Goal: Task Accomplishment & Management: Use online tool/utility

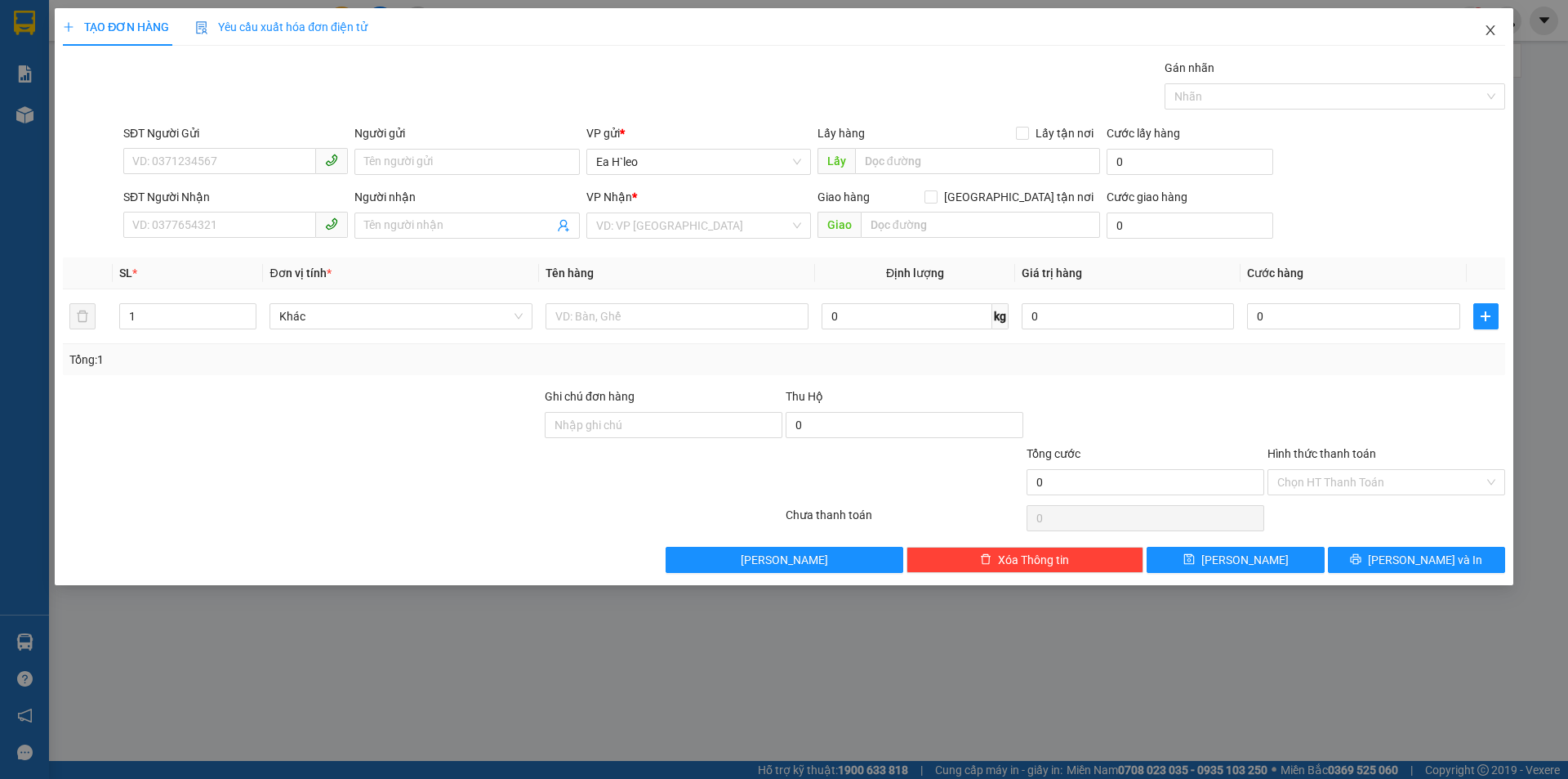
click at [1493, 28] on icon "close" at bounding box center [1490, 30] width 9 height 9
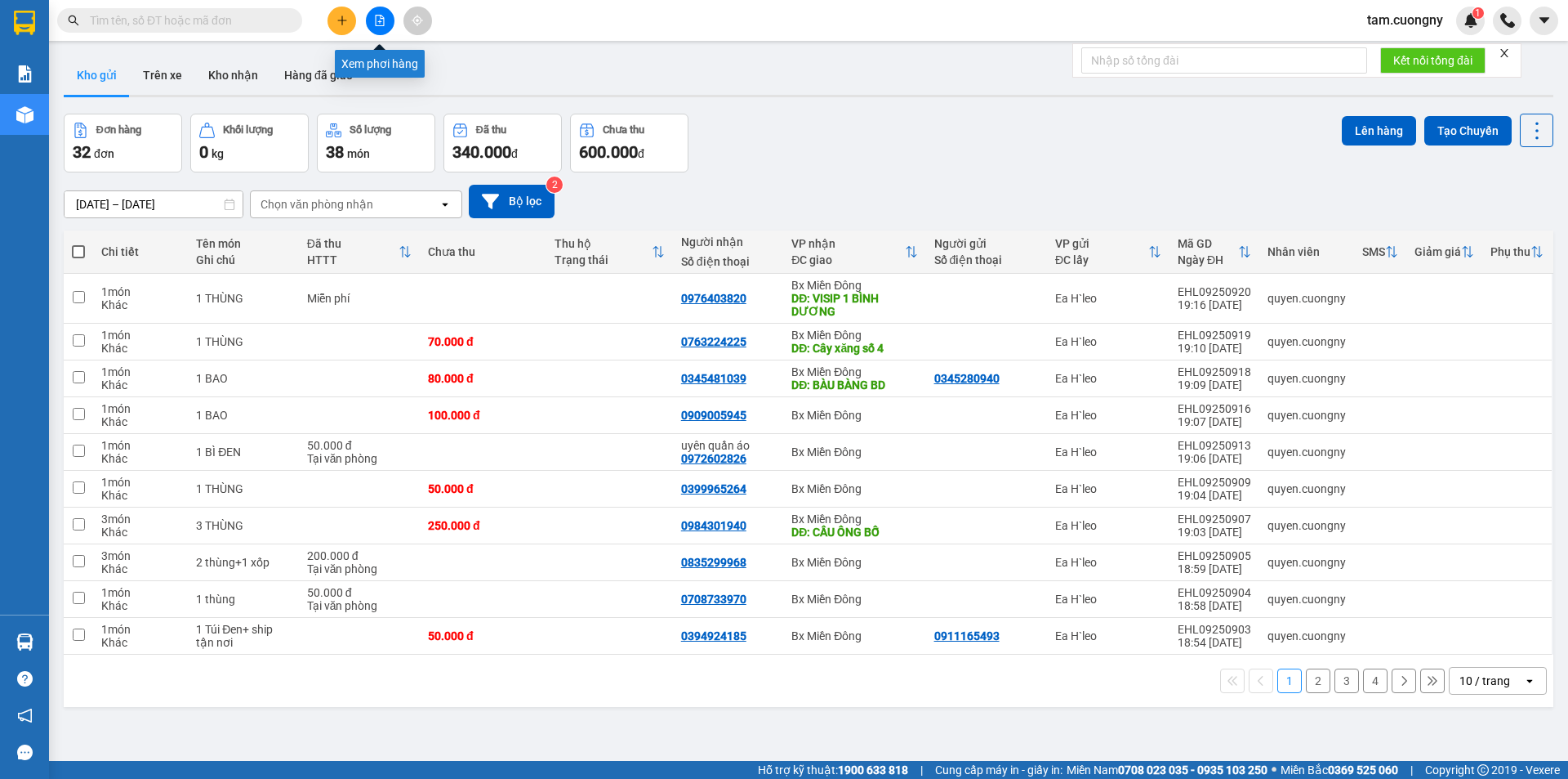
click at [383, 18] on icon "file-add" at bounding box center [379, 20] width 11 height 11
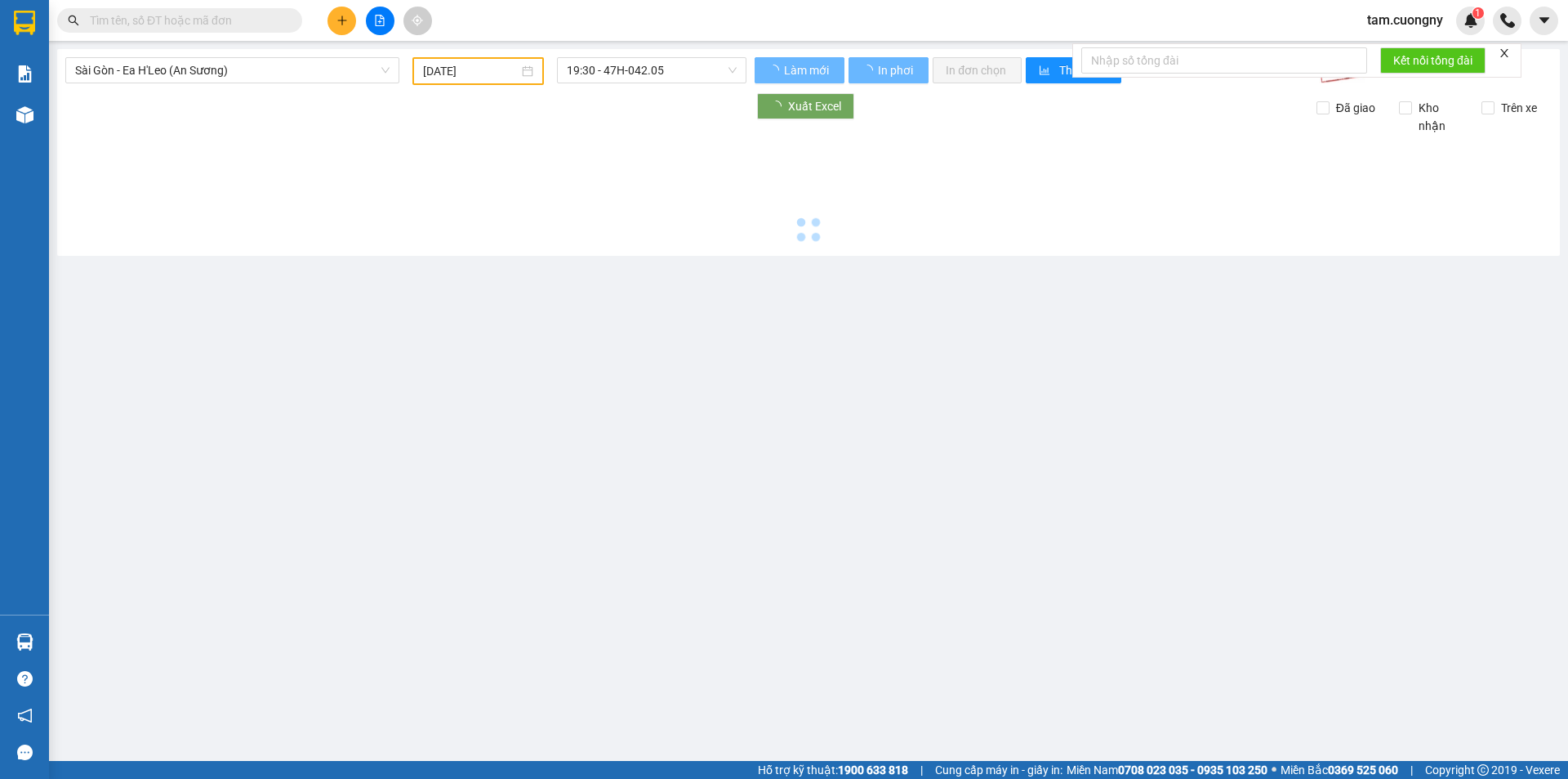
type input "[DATE]"
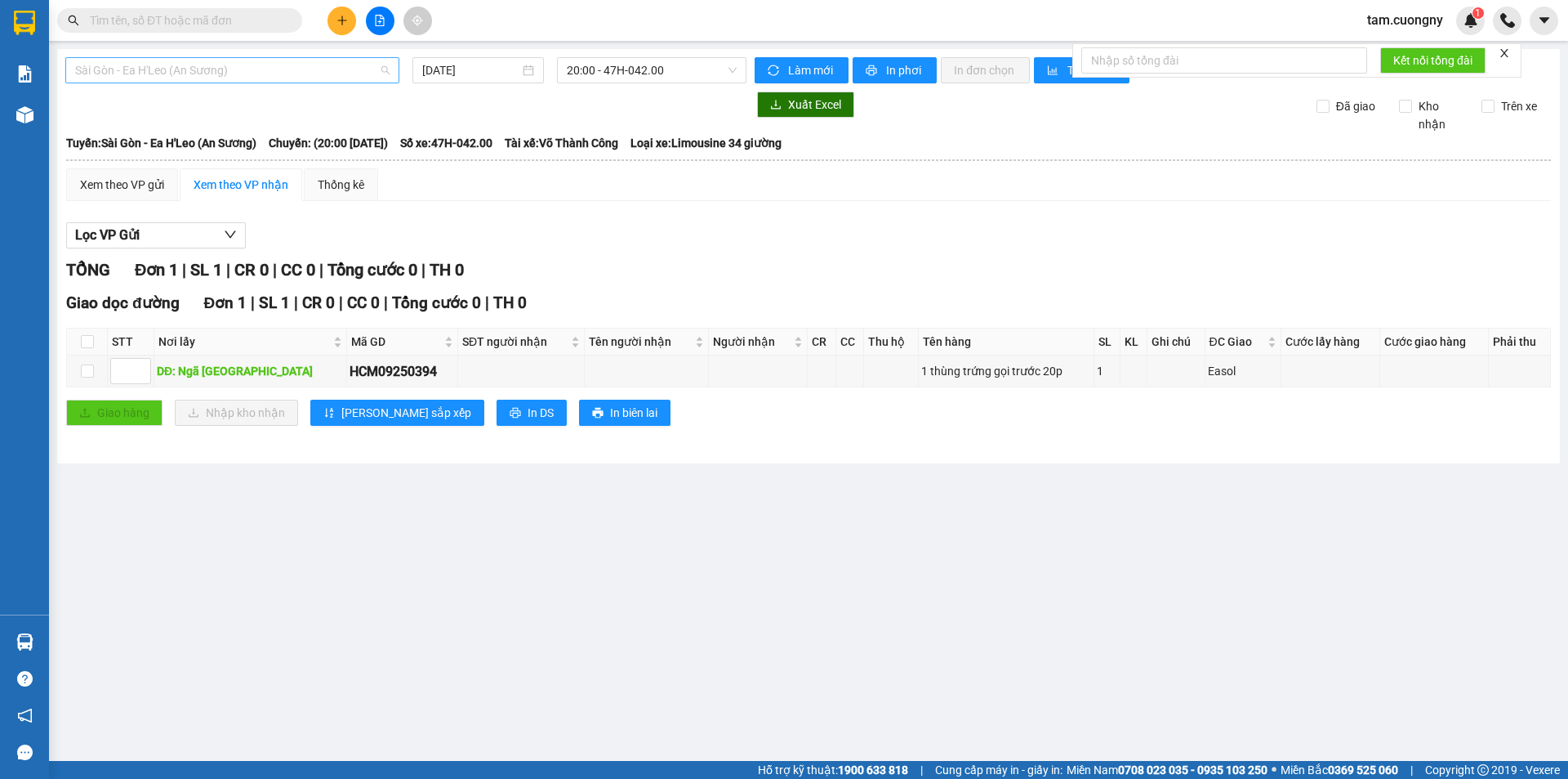
click at [280, 68] on span "Sài Gòn - Ea H'Leo (An Sương)" at bounding box center [232, 70] width 315 height 25
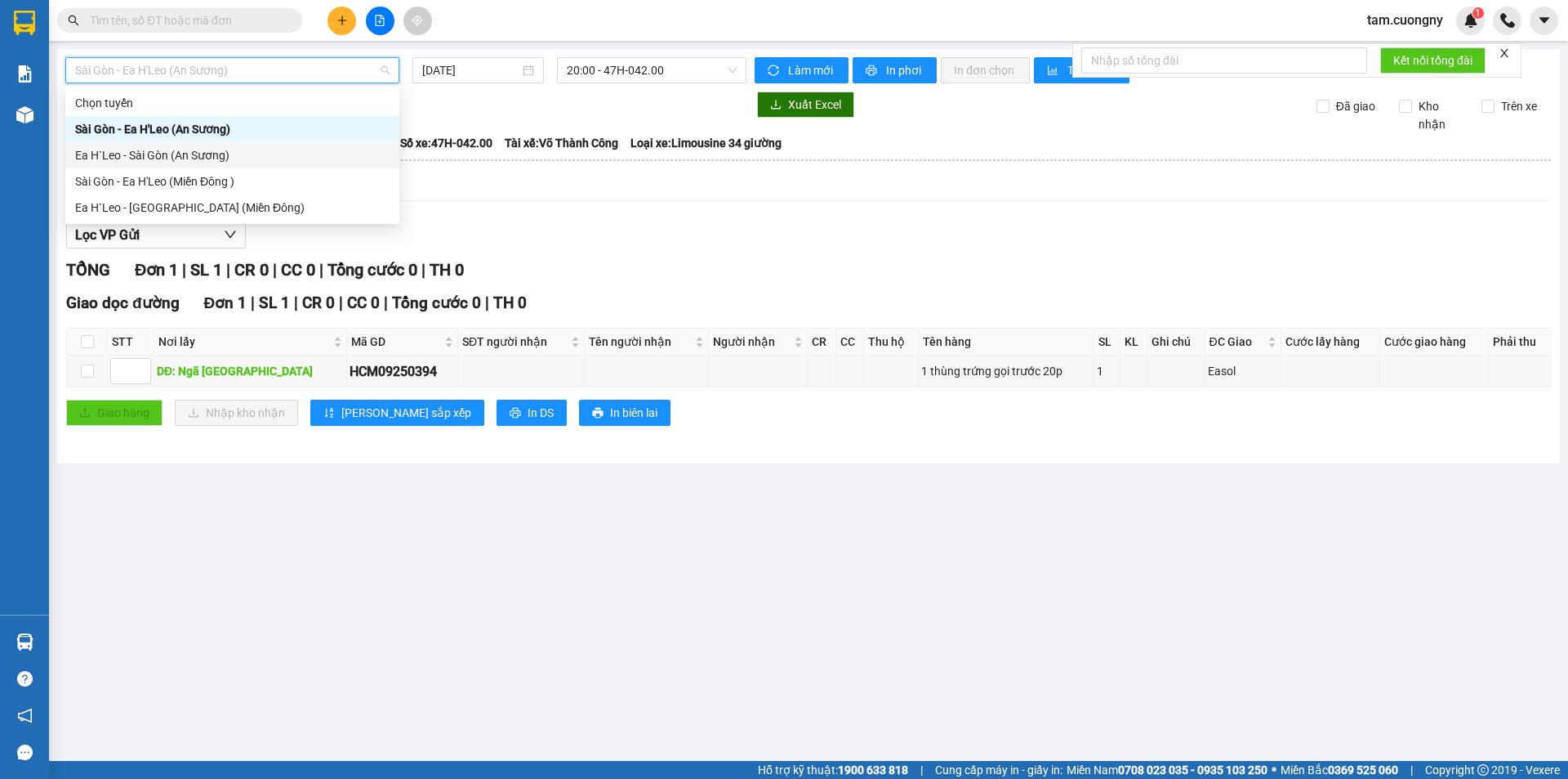
click at [270, 153] on div "Ea H`Leo - Sài Gòn (An Sương)" at bounding box center [232, 154] width 315 height 18
type input "[DATE]"
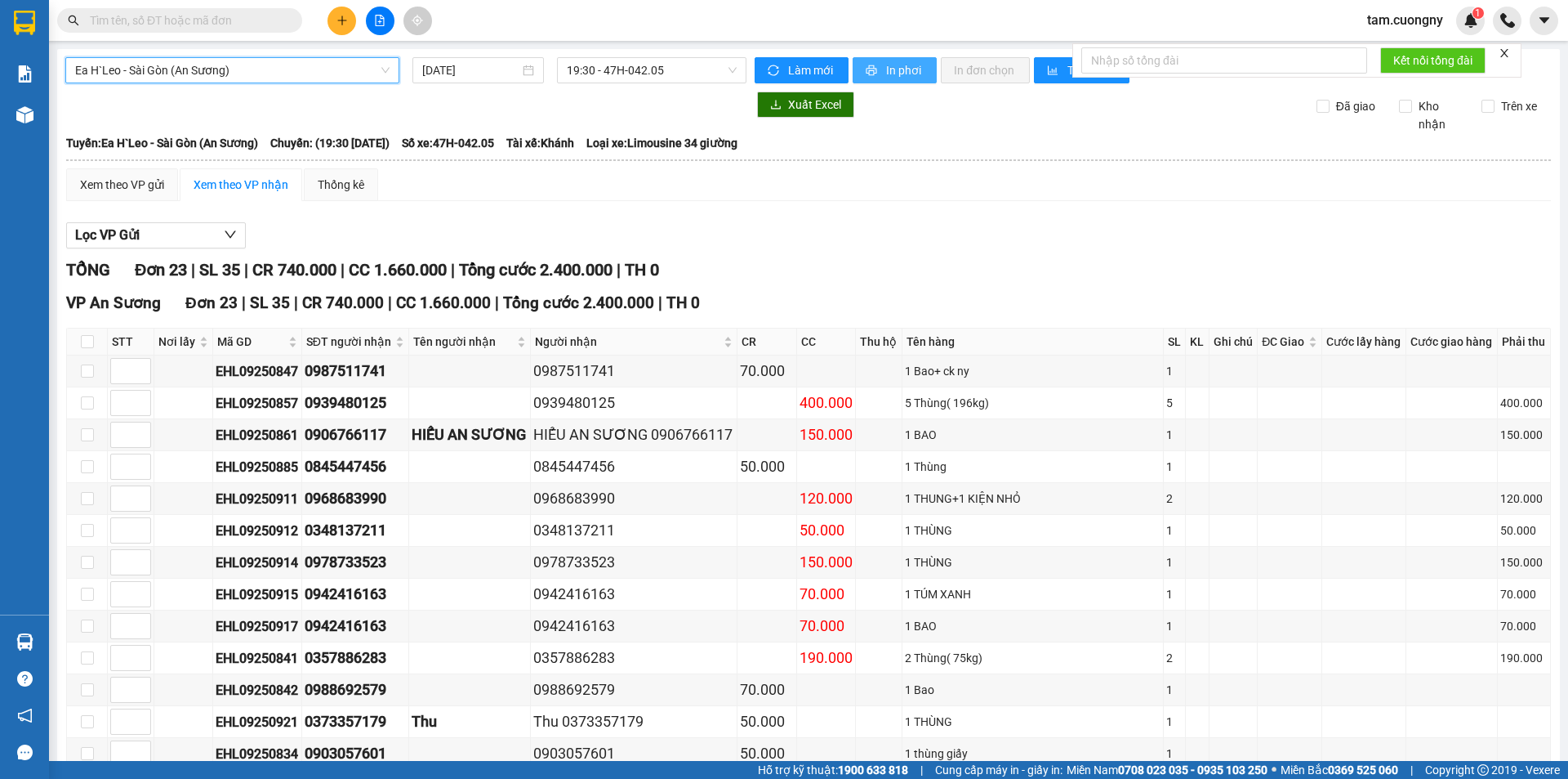
click at [888, 59] on button "In phơi" at bounding box center [895, 70] width 84 height 26
